Goal: Find specific page/section: Find specific page/section

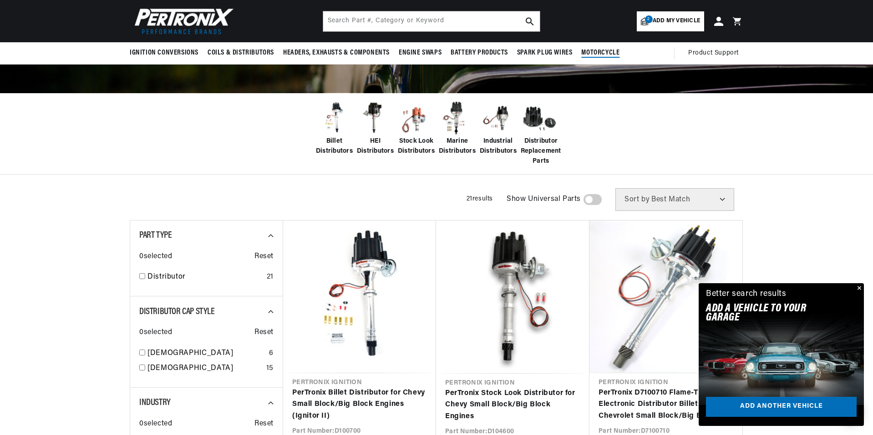
scroll to position [0, 276]
click at [653, 23] on span "Add my vehicle" at bounding box center [676, 21] width 47 height 9
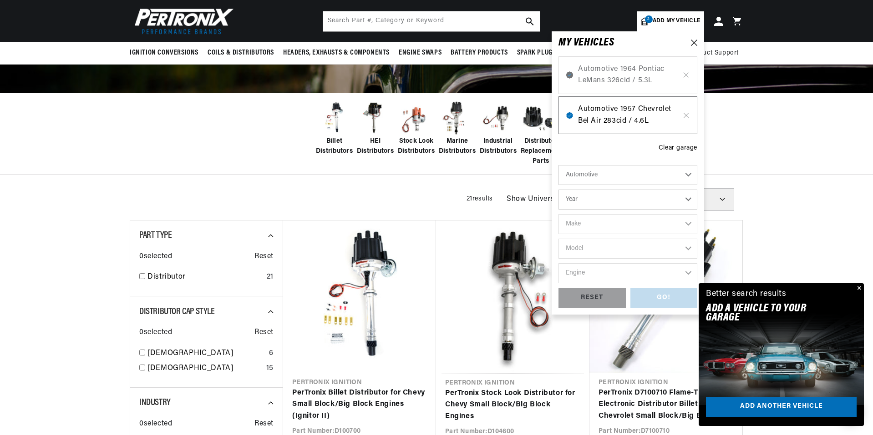
click at [611, 118] on span "Automotive 1957 Chevrolet Bel Air 283cid / 4.6L" at bounding box center [628, 115] width 100 height 23
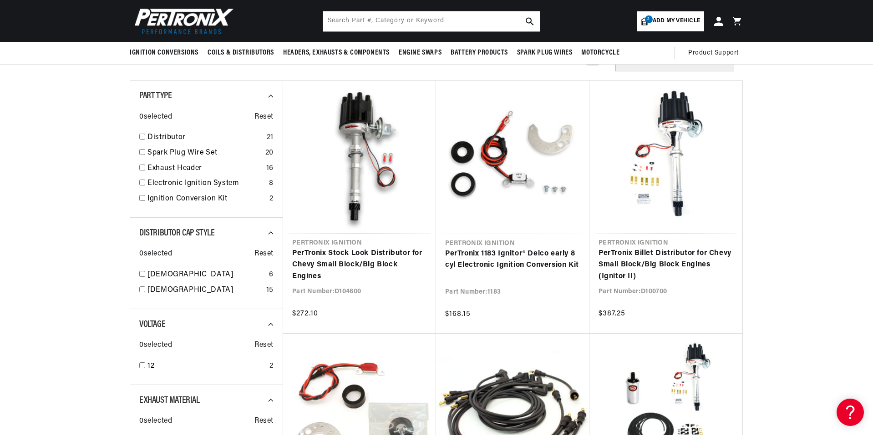
scroll to position [0, 276]
